Goal: Task Accomplishment & Management: Manage account settings

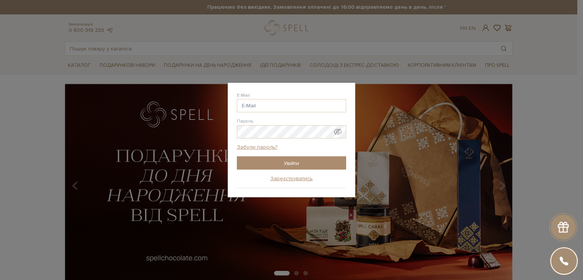
type input "shanel1st87@gmail.com"
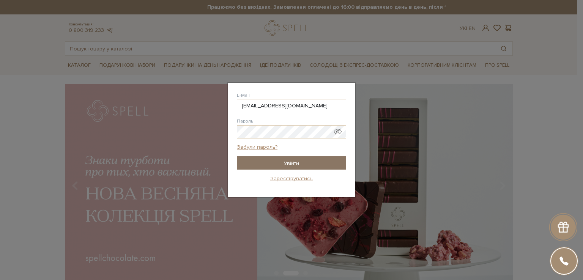
click at [273, 159] on input "Увійти" at bounding box center [291, 162] width 109 height 13
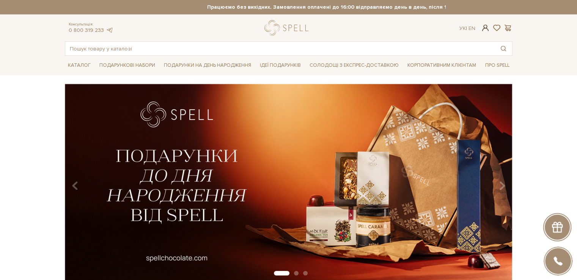
click at [486, 30] on span at bounding box center [485, 28] width 9 height 8
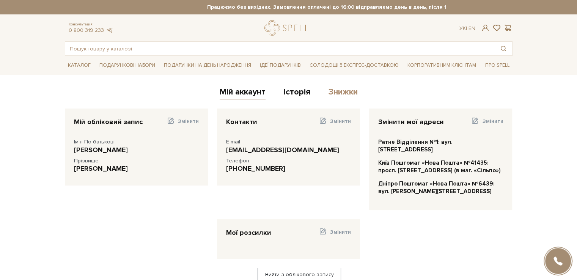
click at [348, 91] on link "Знижки" at bounding box center [343, 93] width 29 height 13
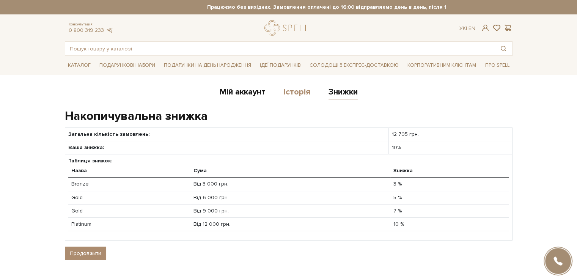
click at [297, 93] on link "Історія" at bounding box center [297, 93] width 27 height 13
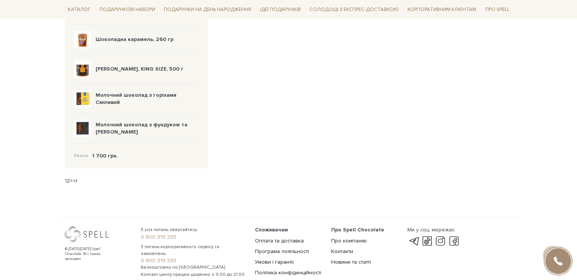
scroll to position [1379, 0]
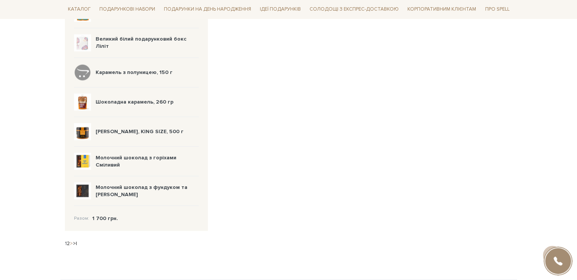
click at [70, 240] on link ">" at bounding box center [71, 243] width 3 height 6
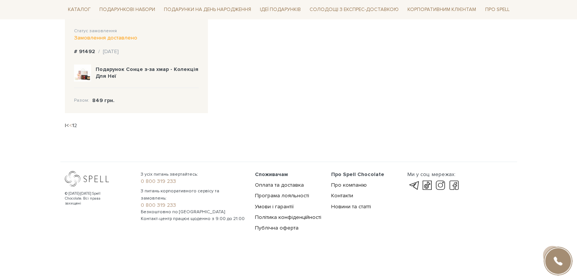
click at [70, 124] on link "<" at bounding box center [70, 125] width 3 height 6
